Goal: Task Accomplishment & Management: Use online tool/utility

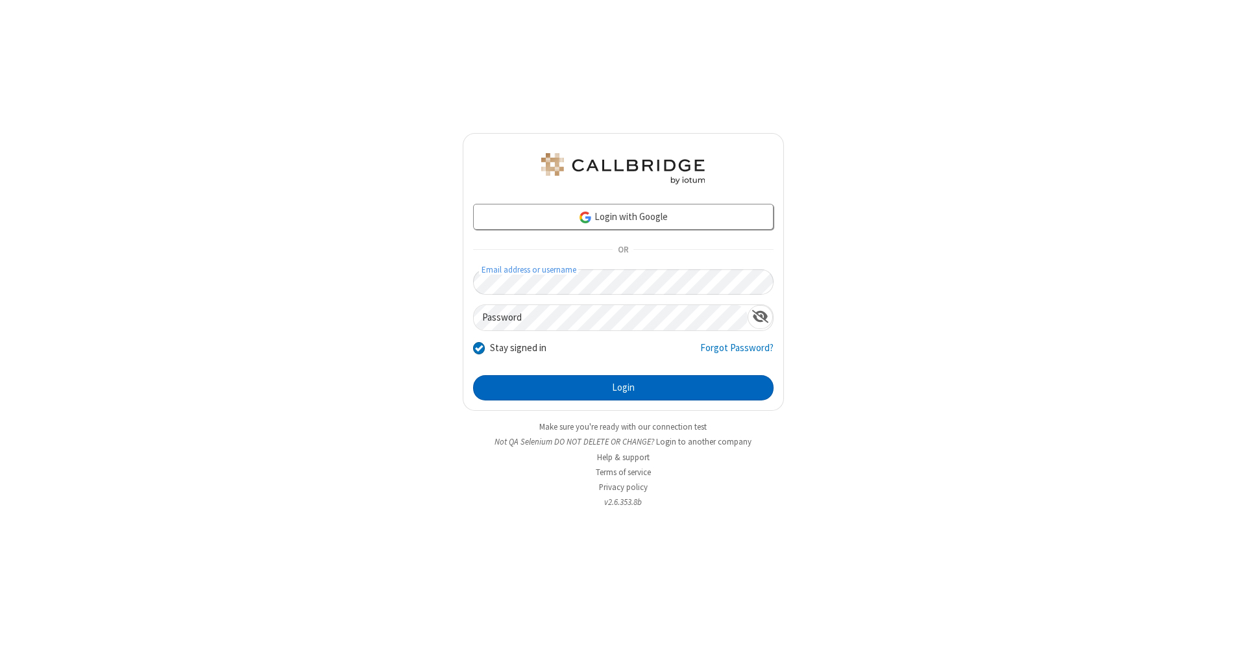
click at [623, 388] on button "Login" at bounding box center [623, 388] width 300 height 26
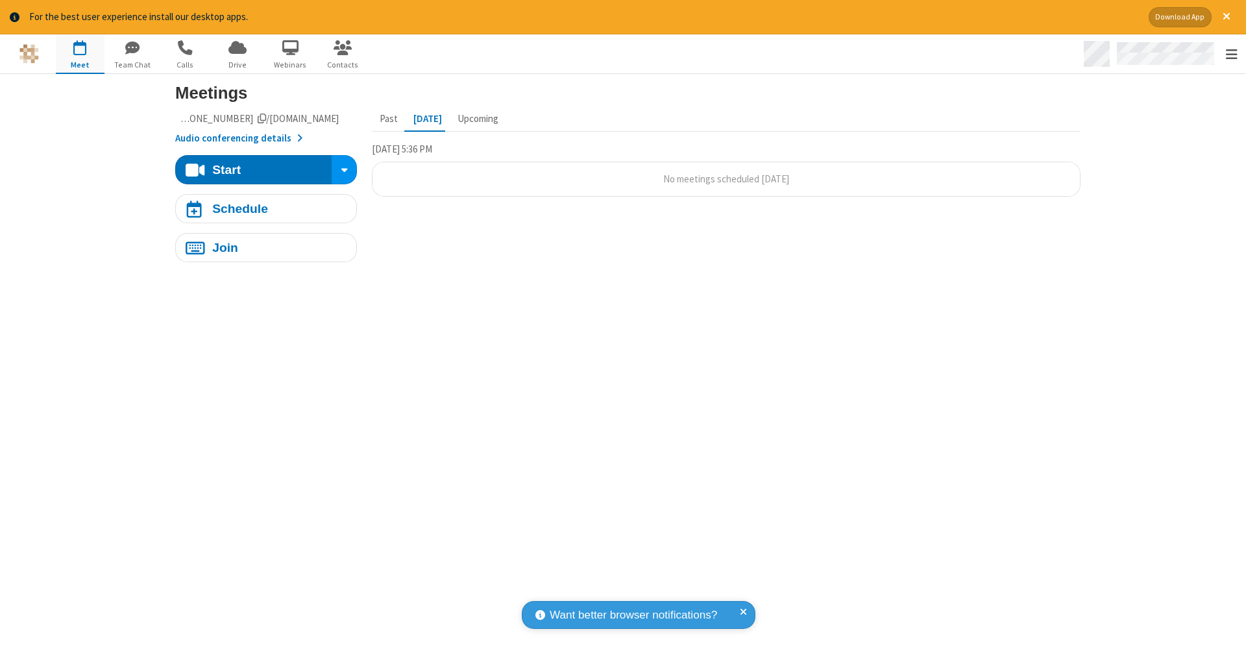
click at [1231, 55] on span "Open menu" at bounding box center [1232, 54] width 12 height 13
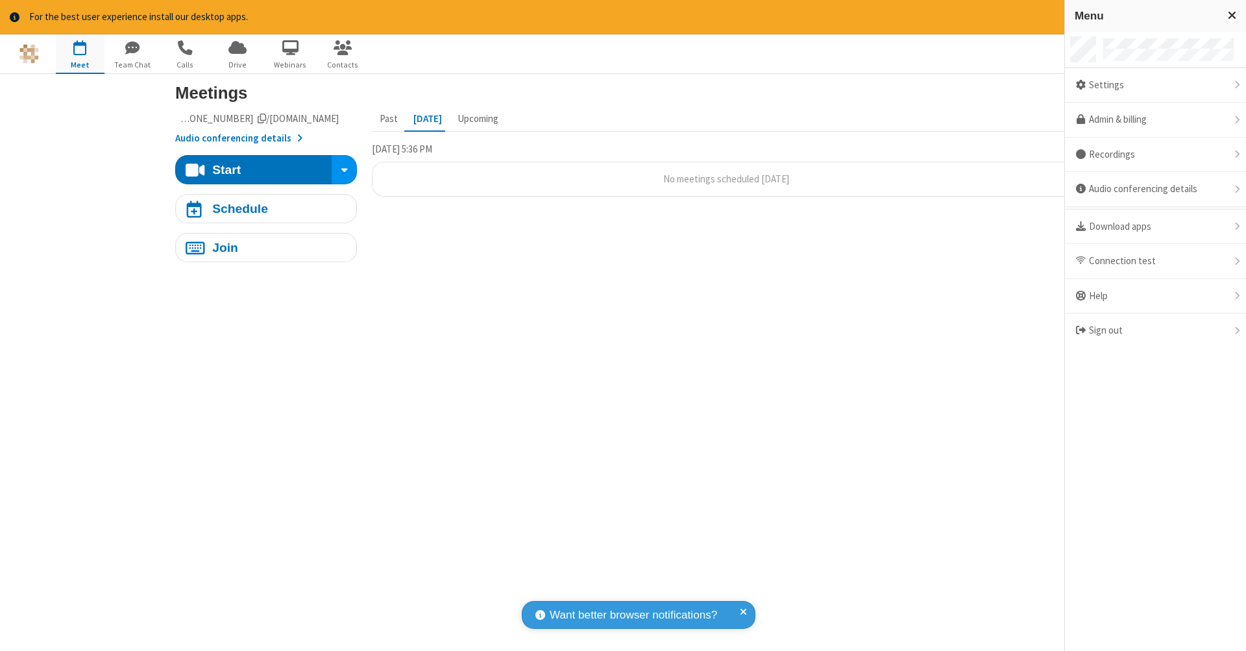
click at [80, 53] on span "button" at bounding box center [80, 48] width 49 height 22
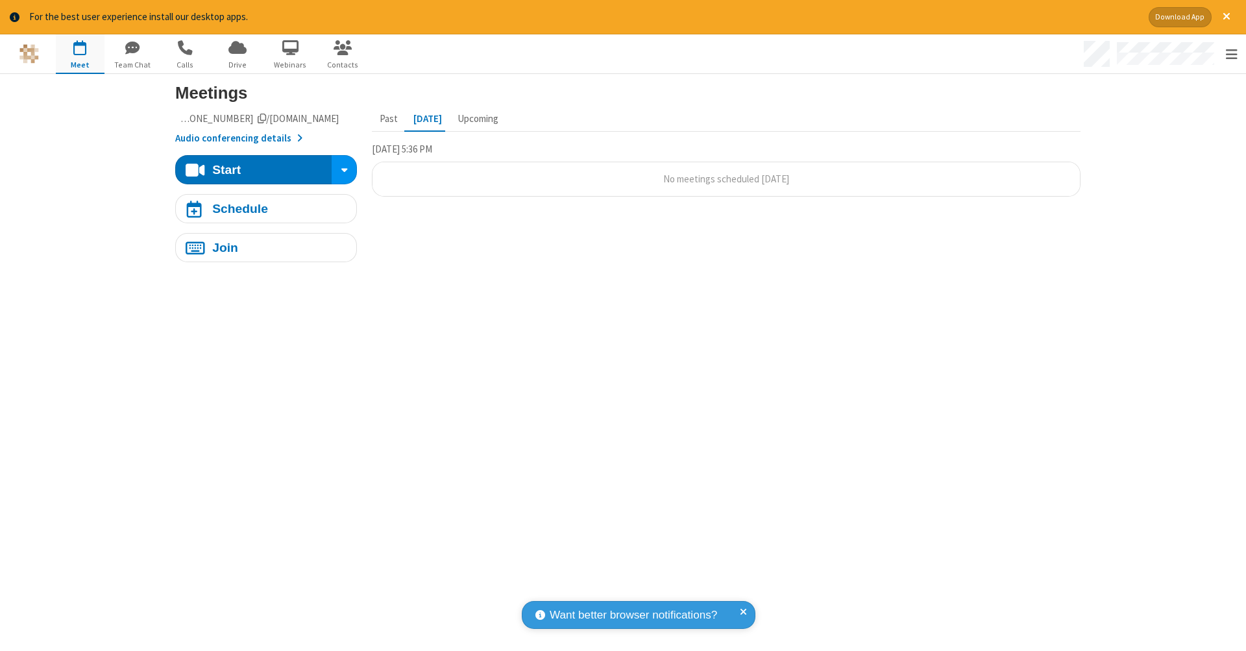
click at [80, 53] on span "button" at bounding box center [80, 48] width 49 height 22
click at [261, 208] on div "Schedule" at bounding box center [240, 208] width 56 height 12
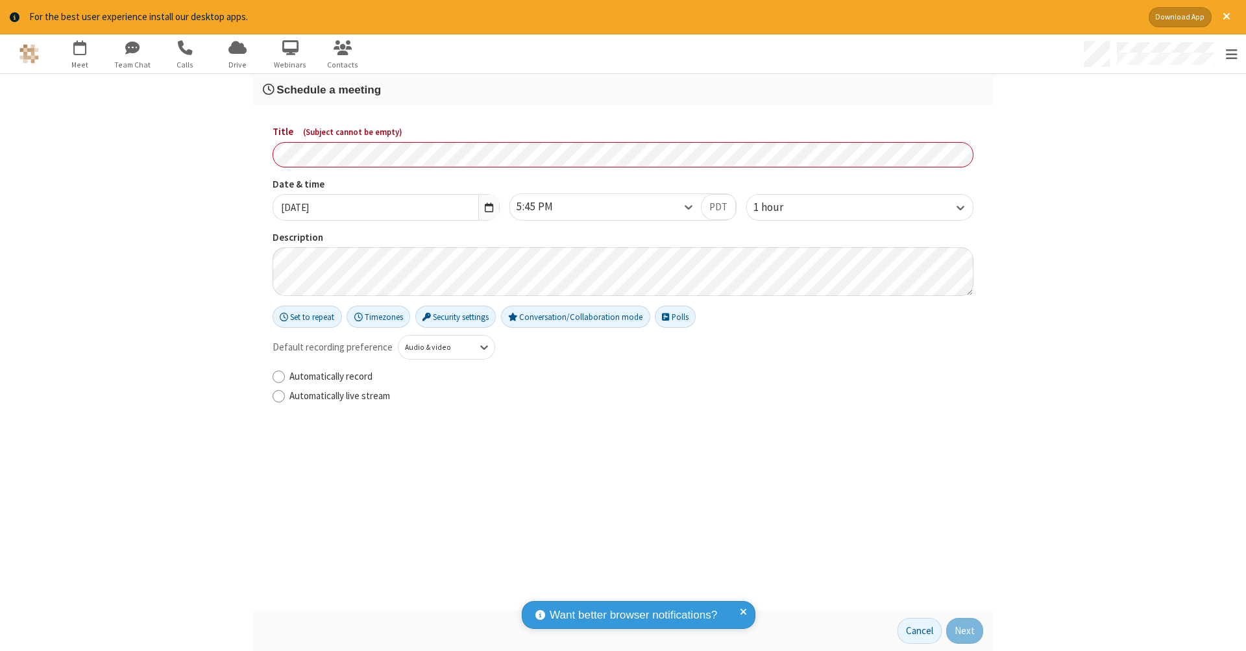
click at [618, 89] on h3 "Schedule a meeting" at bounding box center [623, 90] width 720 height 12
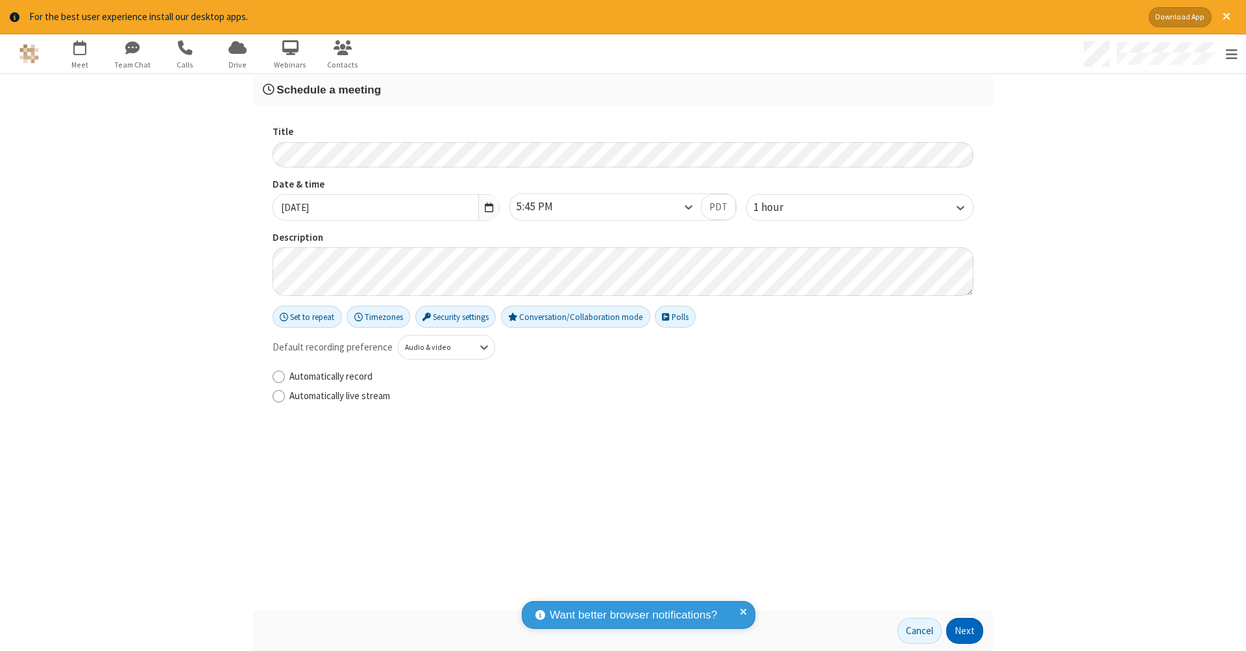
click at [961, 631] on button "Next" at bounding box center [964, 631] width 37 height 26
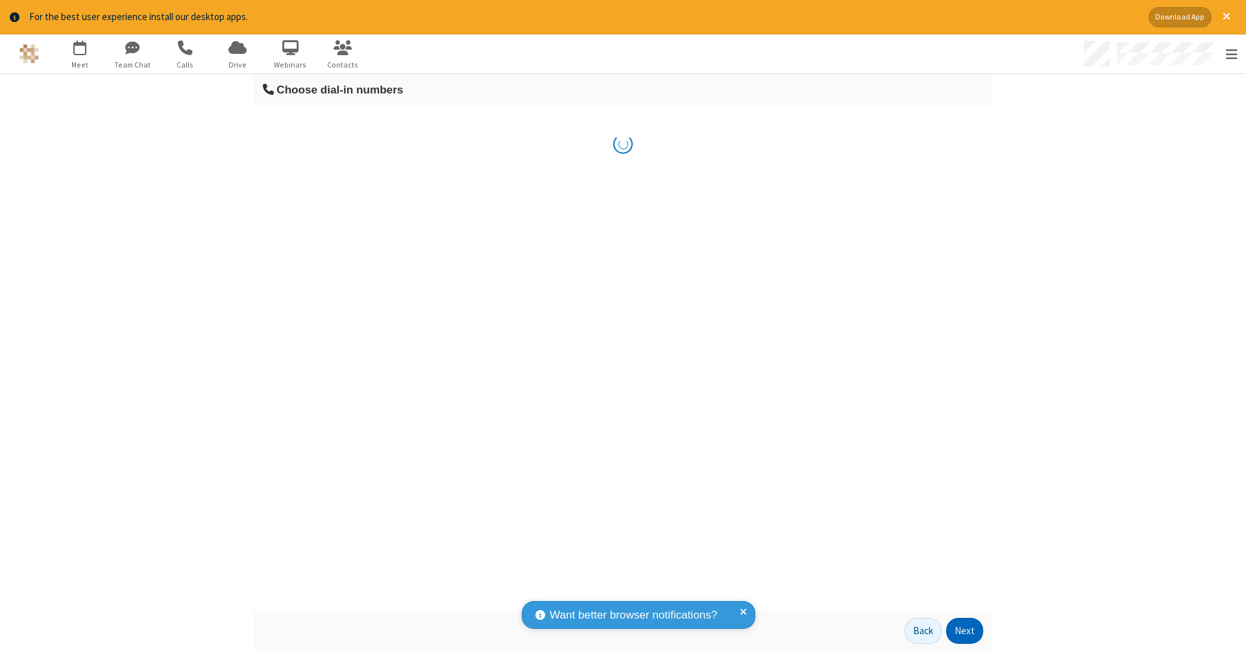
click at [961, 631] on button "Next" at bounding box center [964, 631] width 37 height 26
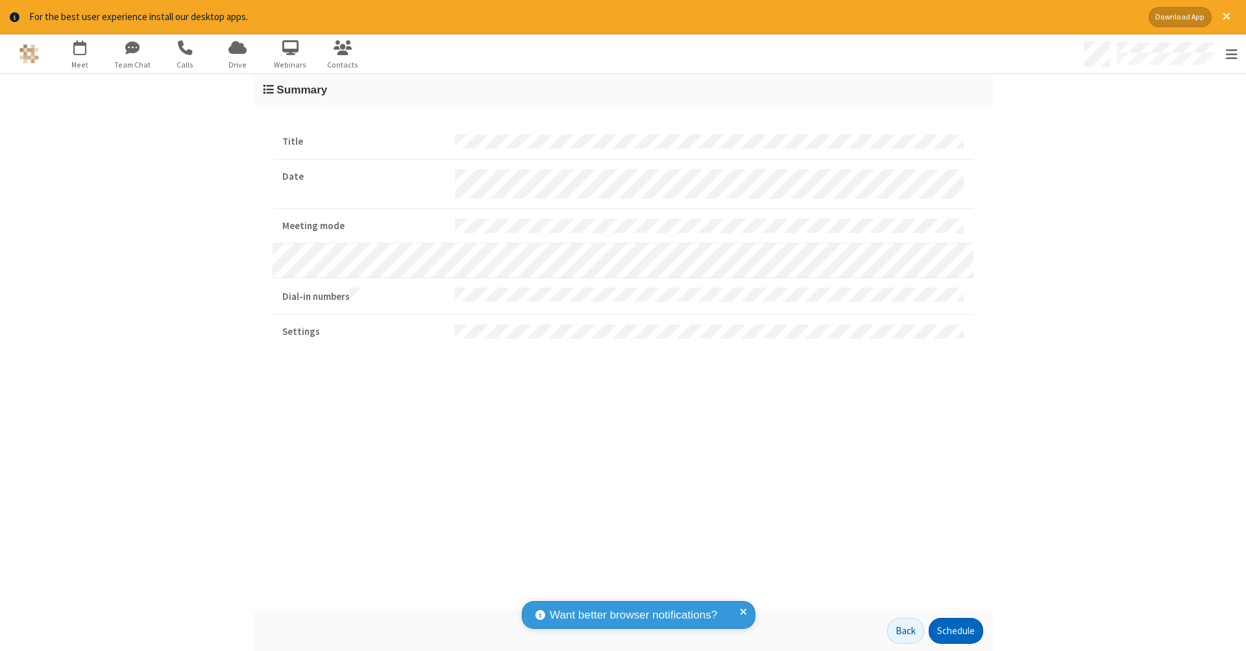
click at [951, 631] on button "Schedule" at bounding box center [956, 631] width 55 height 26
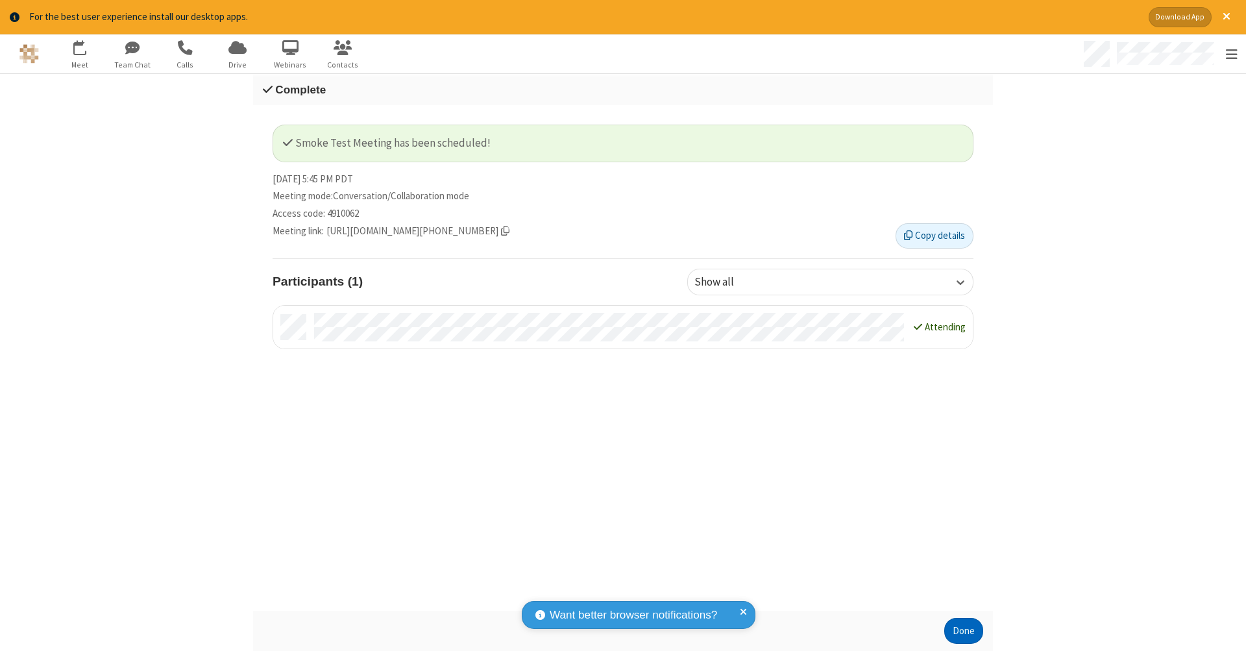
click at [959, 631] on button "Done" at bounding box center [963, 631] width 39 height 26
